Goal: Information Seeking & Learning: Learn about a topic

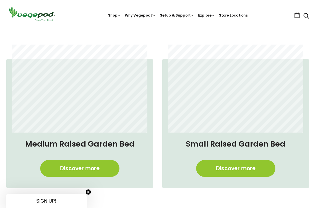
scroll to position [352, 0]
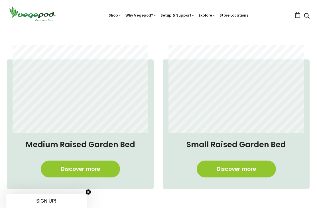
click at [62, 164] on link "Discover more" at bounding box center [80, 168] width 79 height 17
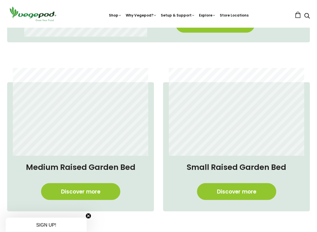
scroll to position [330, 0]
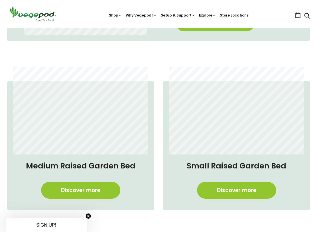
click at [251, 197] on link "Discover more" at bounding box center [236, 190] width 79 height 17
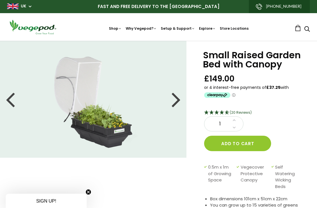
click at [14, 96] on div at bounding box center [10, 99] width 9 height 26
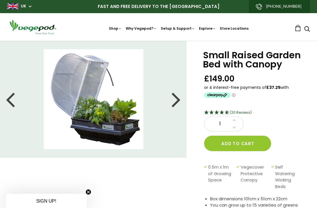
click at [5, 96] on li at bounding box center [93, 99] width 187 height 100
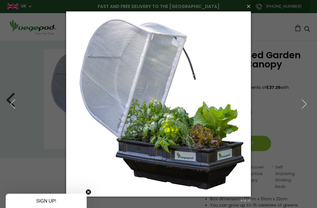
click at [6, 98] on button "button" at bounding box center [13, 103] width 26 height 31
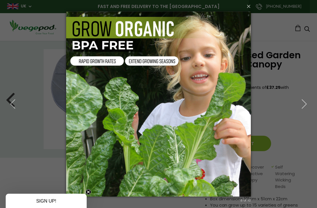
click at [8, 98] on button "button" at bounding box center [13, 103] width 26 height 31
